Goal: Information Seeking & Learning: Learn about a topic

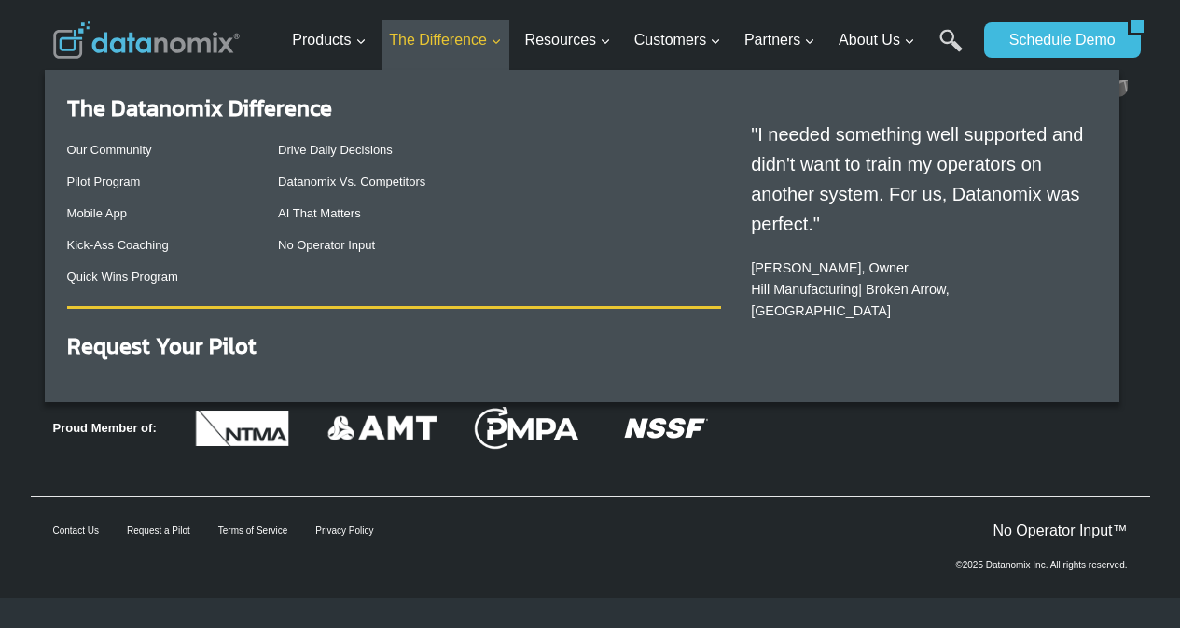
click at [509, 62] on link "The Difference Expand" at bounding box center [445, 41] width 128 height 42
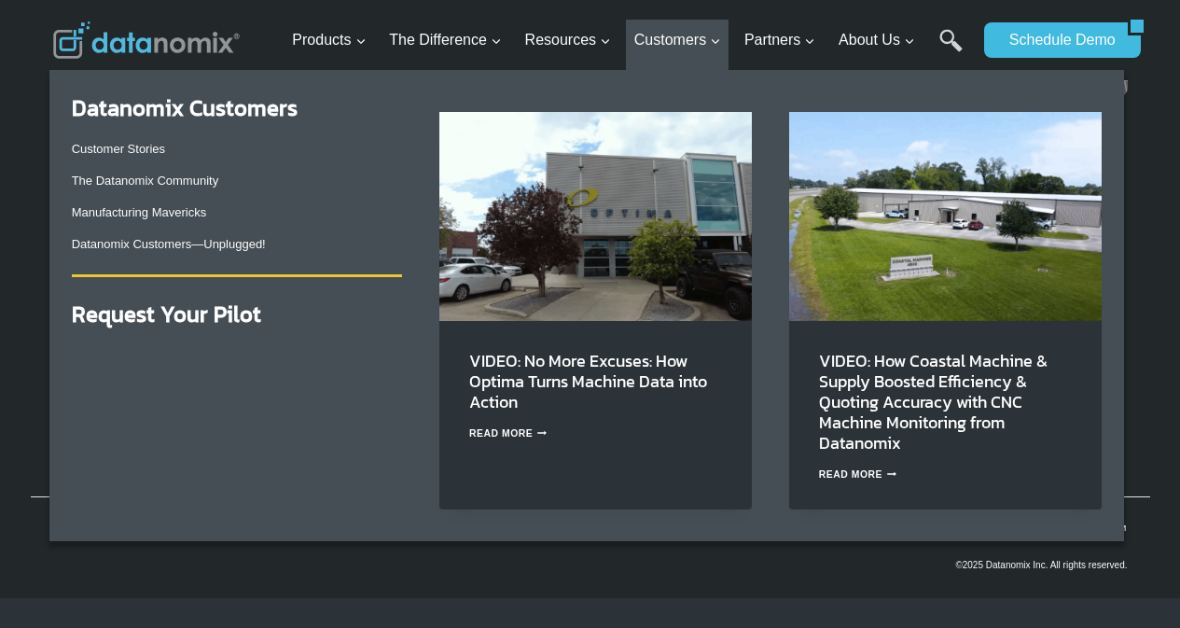
click at [673, 71] on li "Customers Expand Datanomix Customers Customer Stories The Datanomix Community M…" at bounding box center [677, 45] width 103 height 51
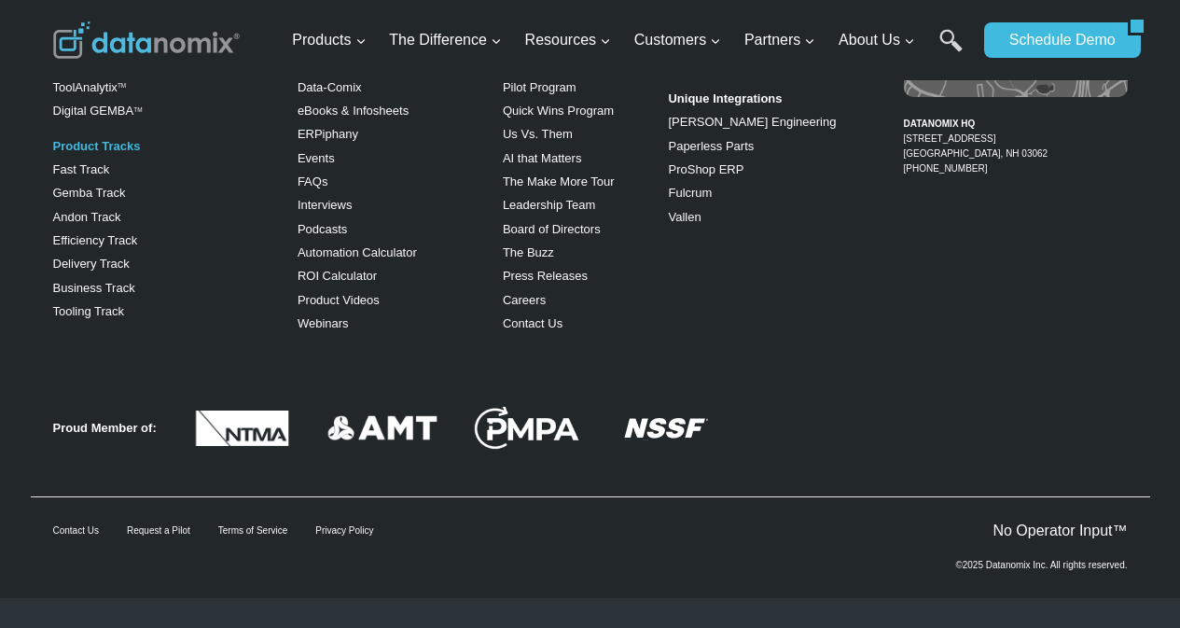
scroll to position [3302, 0]
click at [509, 165] on link "AI that Matters" at bounding box center [542, 158] width 79 height 14
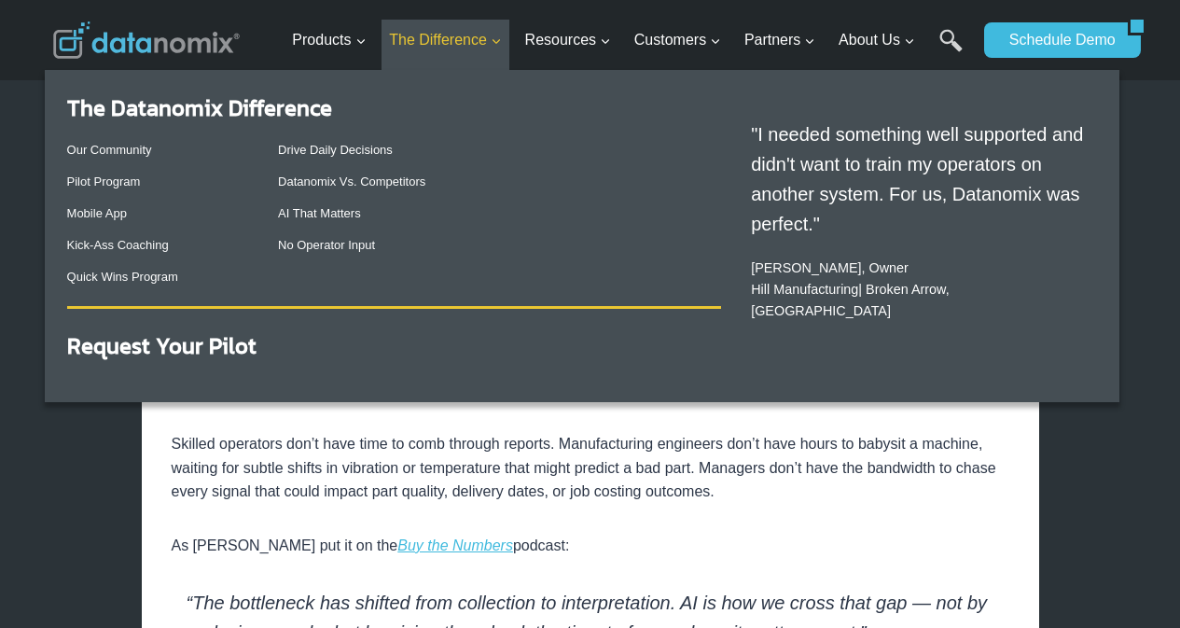
scroll to position [466, 0]
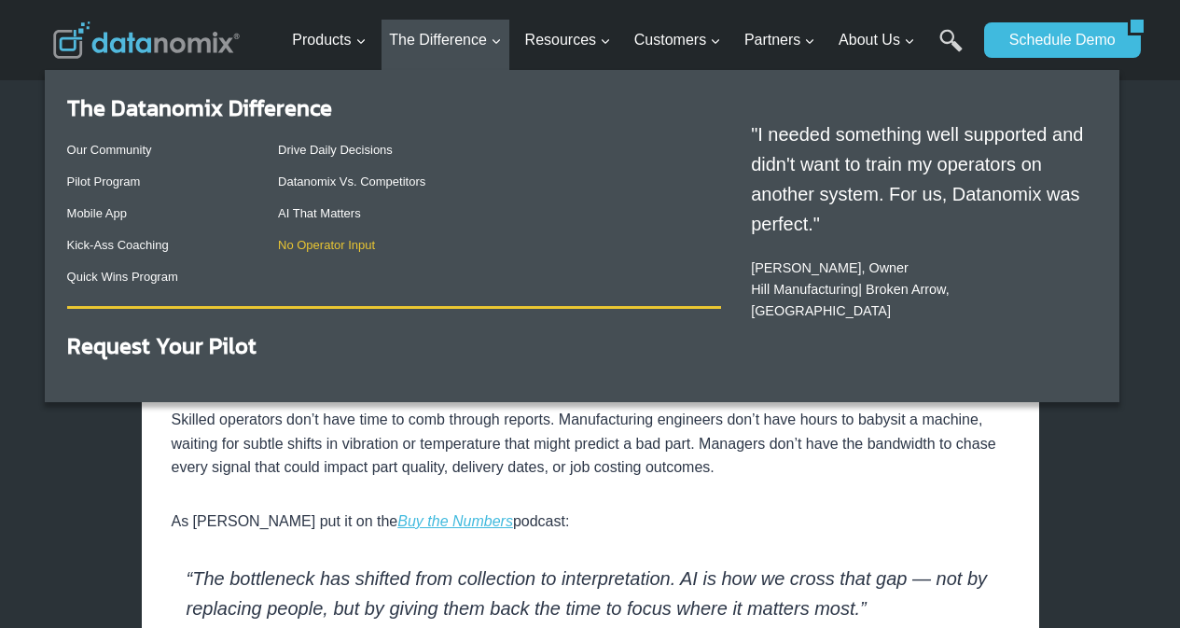
click at [306, 252] on link "No Operator Input" at bounding box center [326, 245] width 97 height 14
